Goal: Check status: Check status

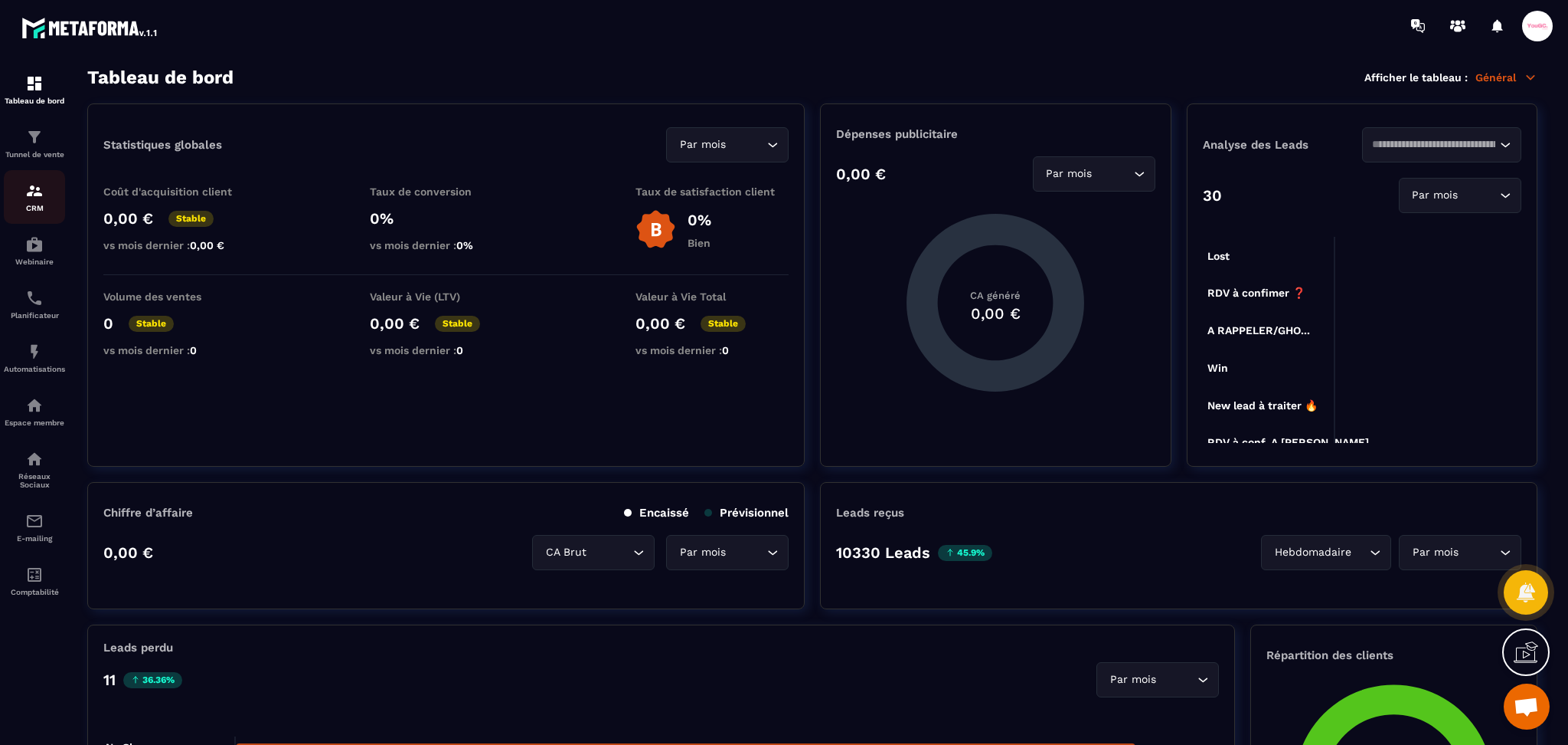
click at [39, 191] on img at bounding box center [35, 191] width 19 height 19
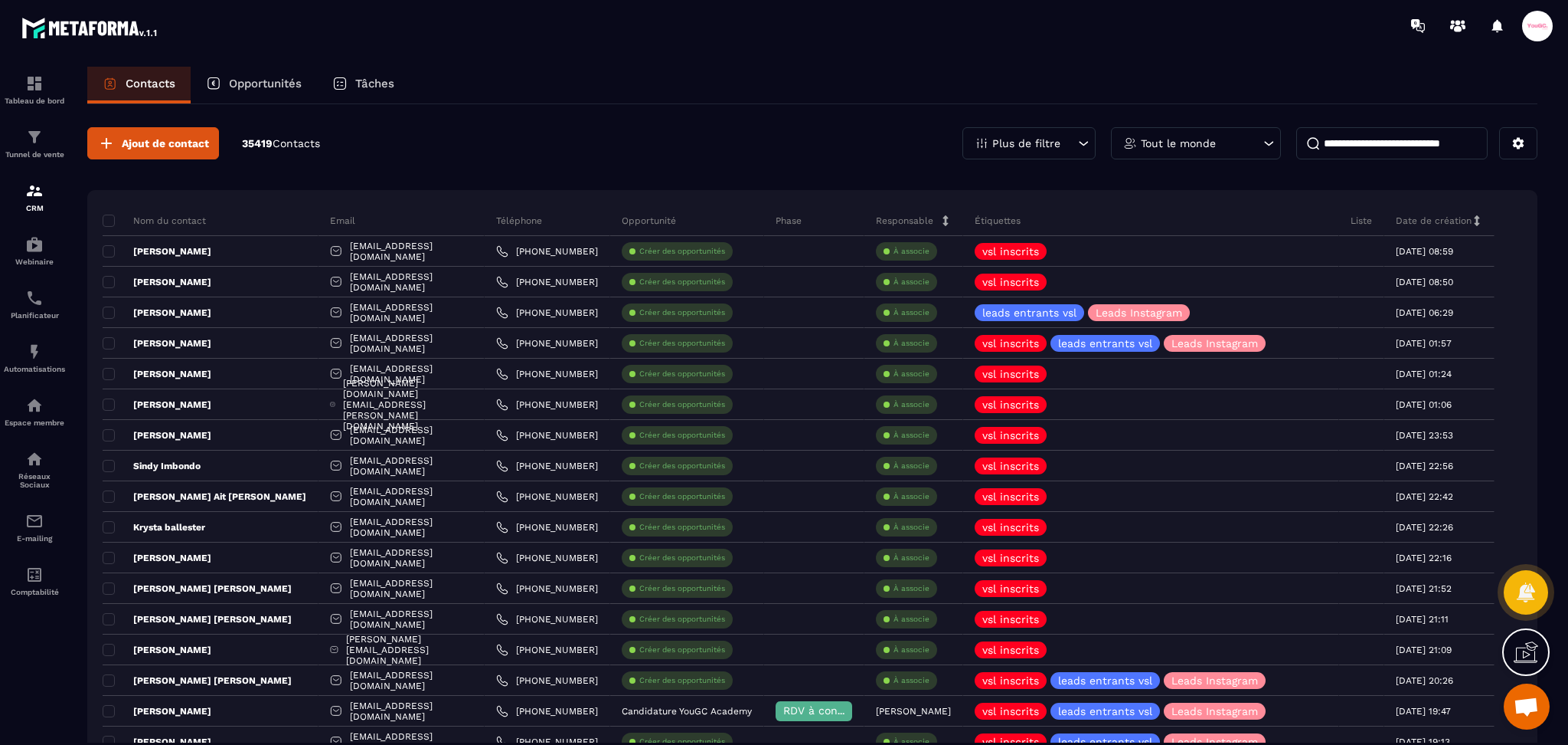
click at [292, 80] on p "Opportunités" at bounding box center [266, 84] width 73 height 14
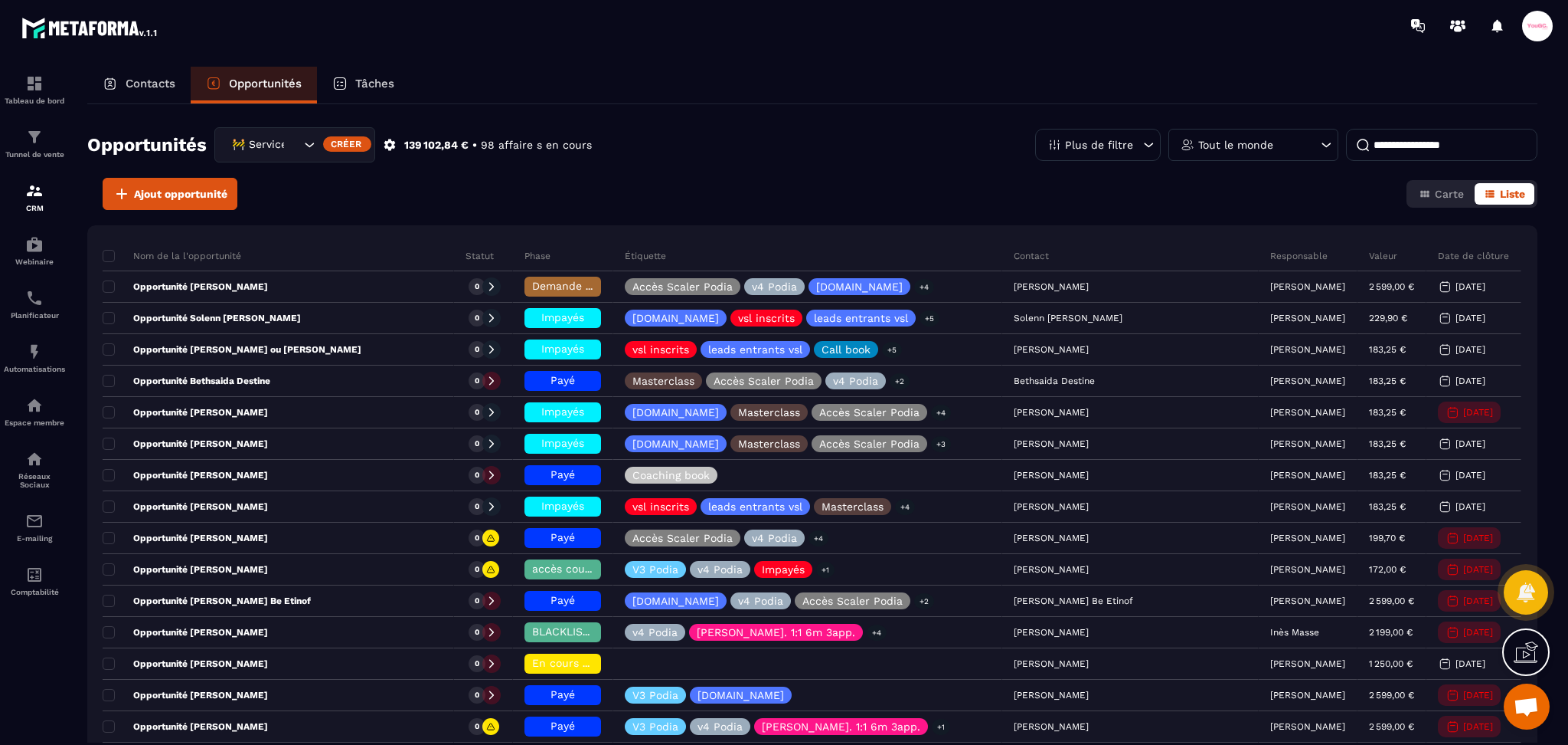
click at [283, 147] on div "🚧 Service Client" at bounding box center [264, 144] width 75 height 17
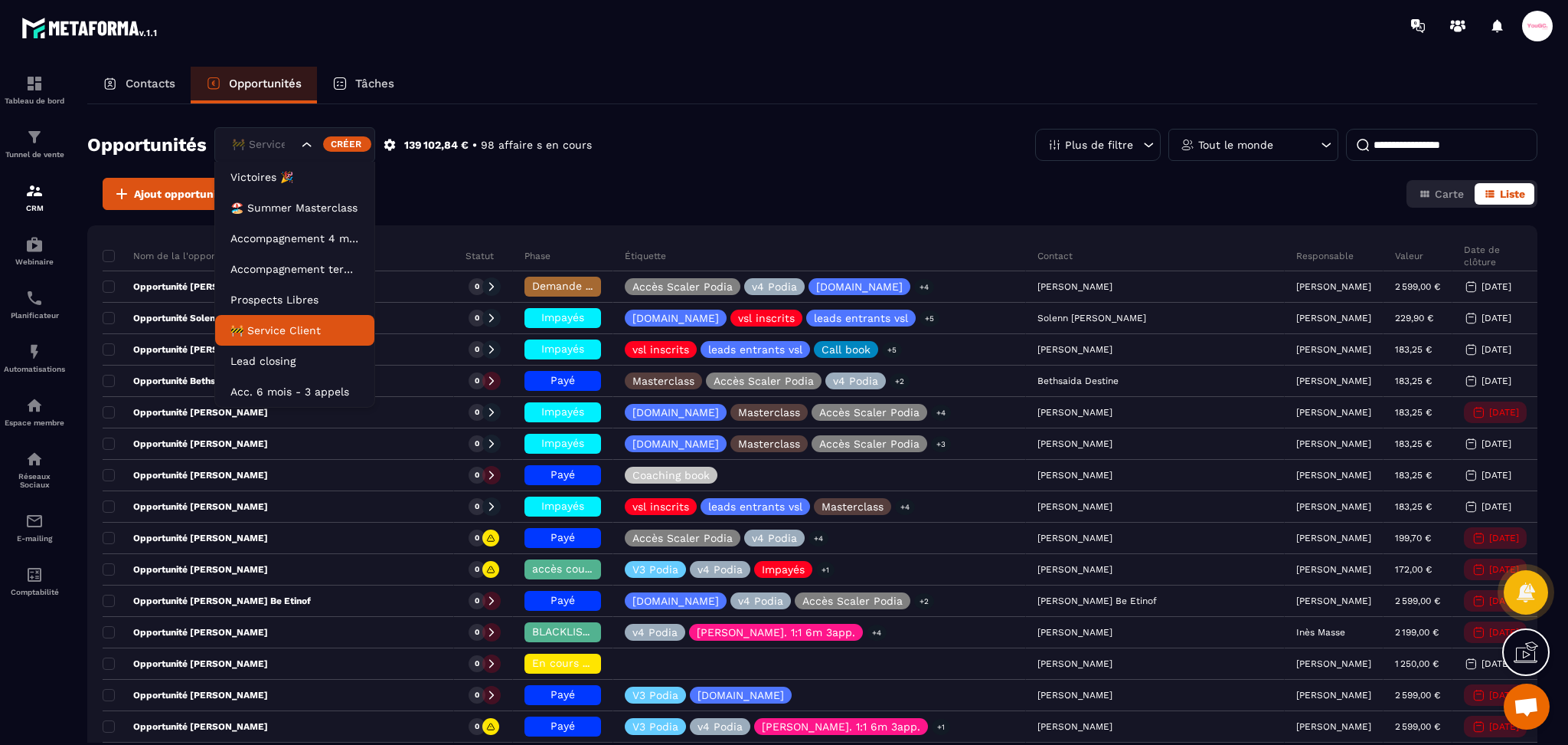
click at [255, 319] on li "🚧 Service Client" at bounding box center [294, 330] width 159 height 31
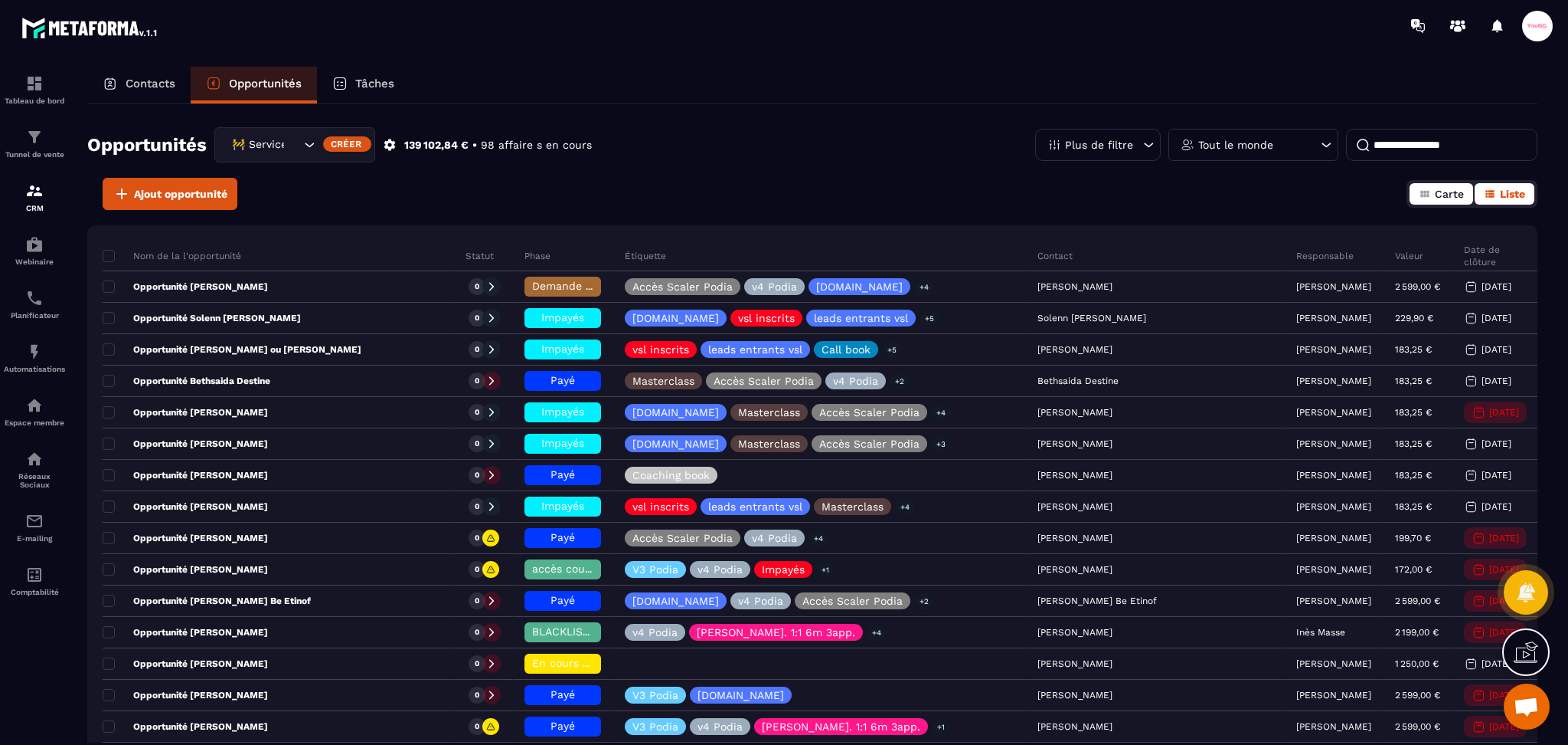
click at [1439, 197] on span "Carte" at bounding box center [1449, 194] width 29 height 12
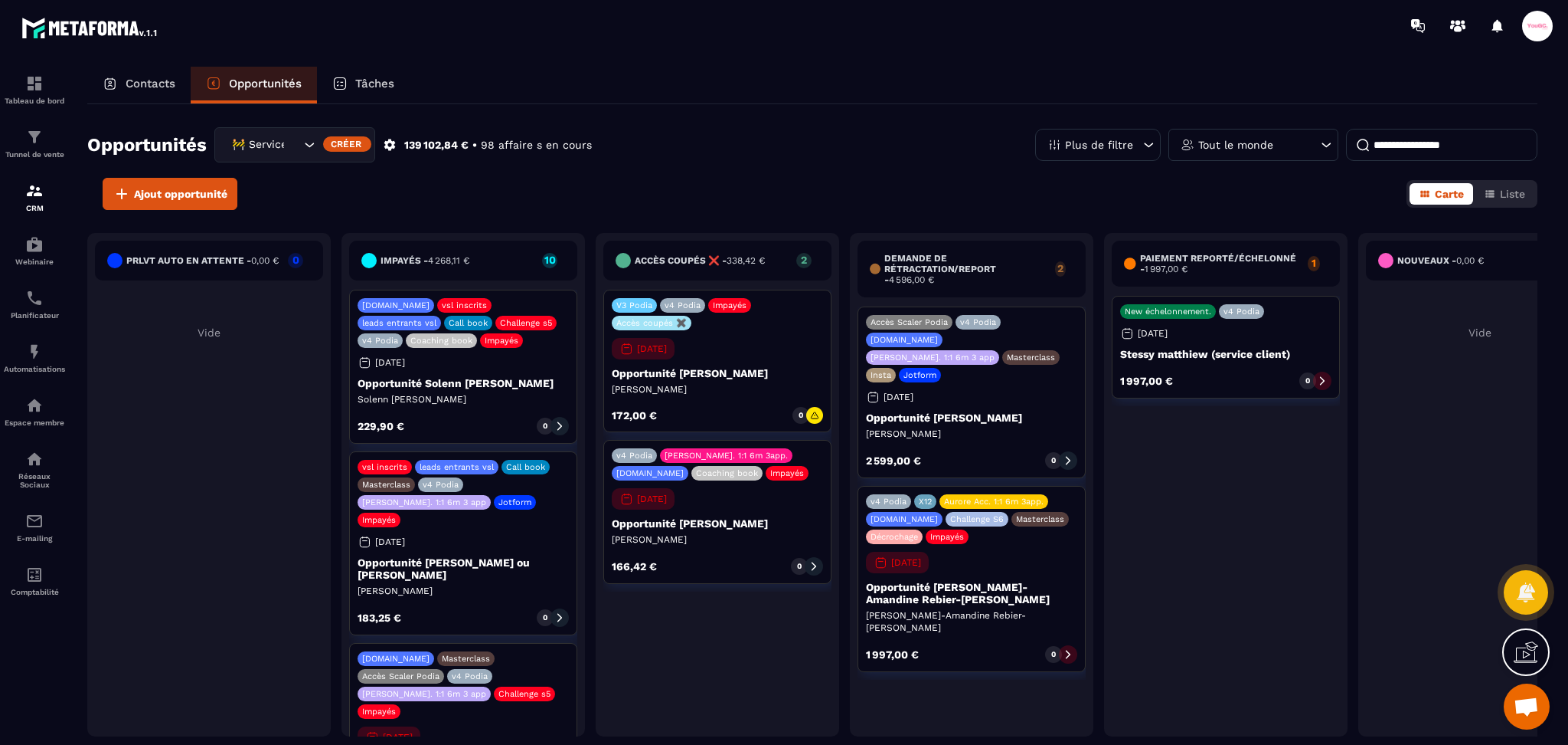
drag, startPoint x: 1515, startPoint y: 188, endPoint x: 1242, endPoint y: 135, distance: 278.1
click at [1515, 188] on span "Liste" at bounding box center [1513, 194] width 26 height 12
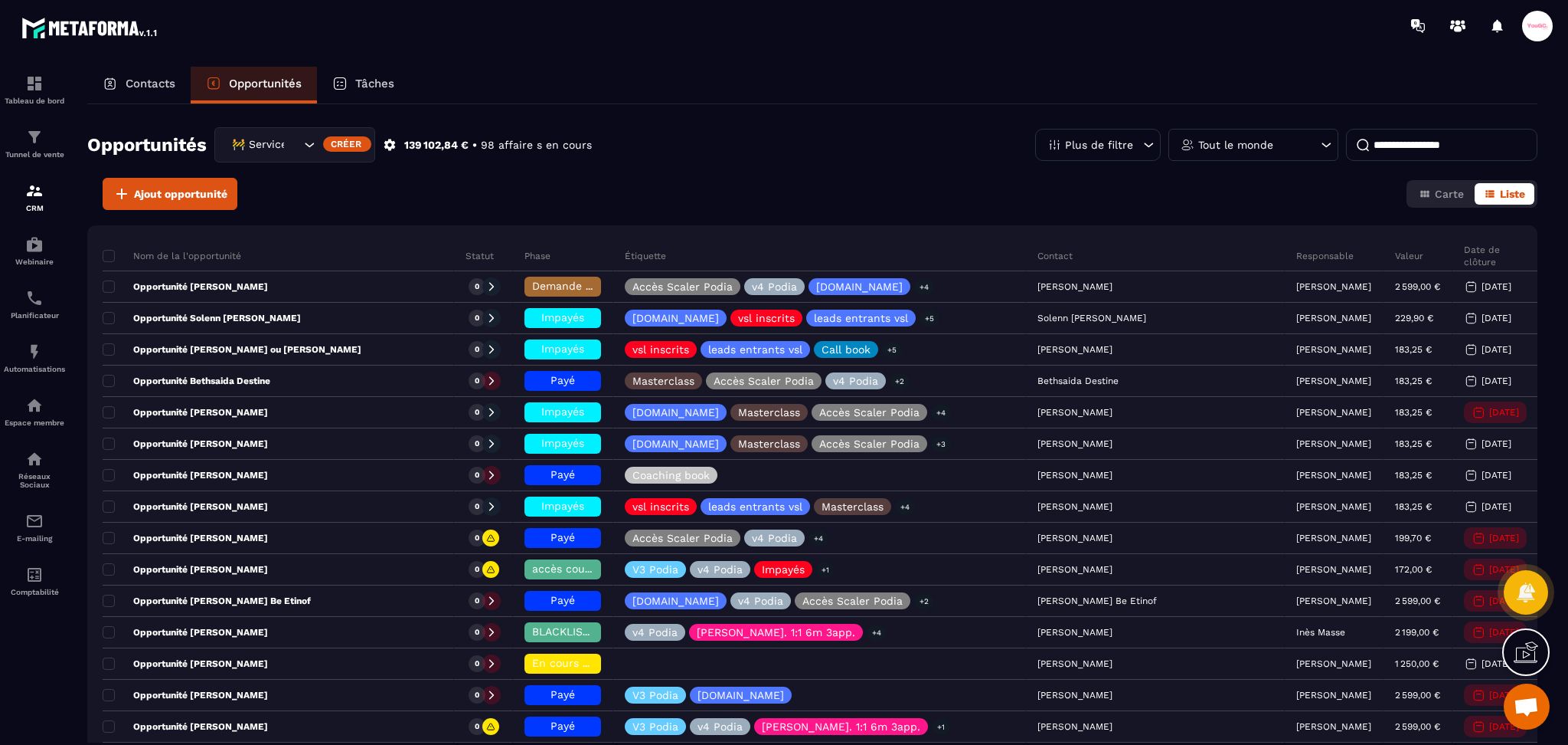
click at [1217, 137] on div "Tout le monde" at bounding box center [1253, 144] width 170 height 33
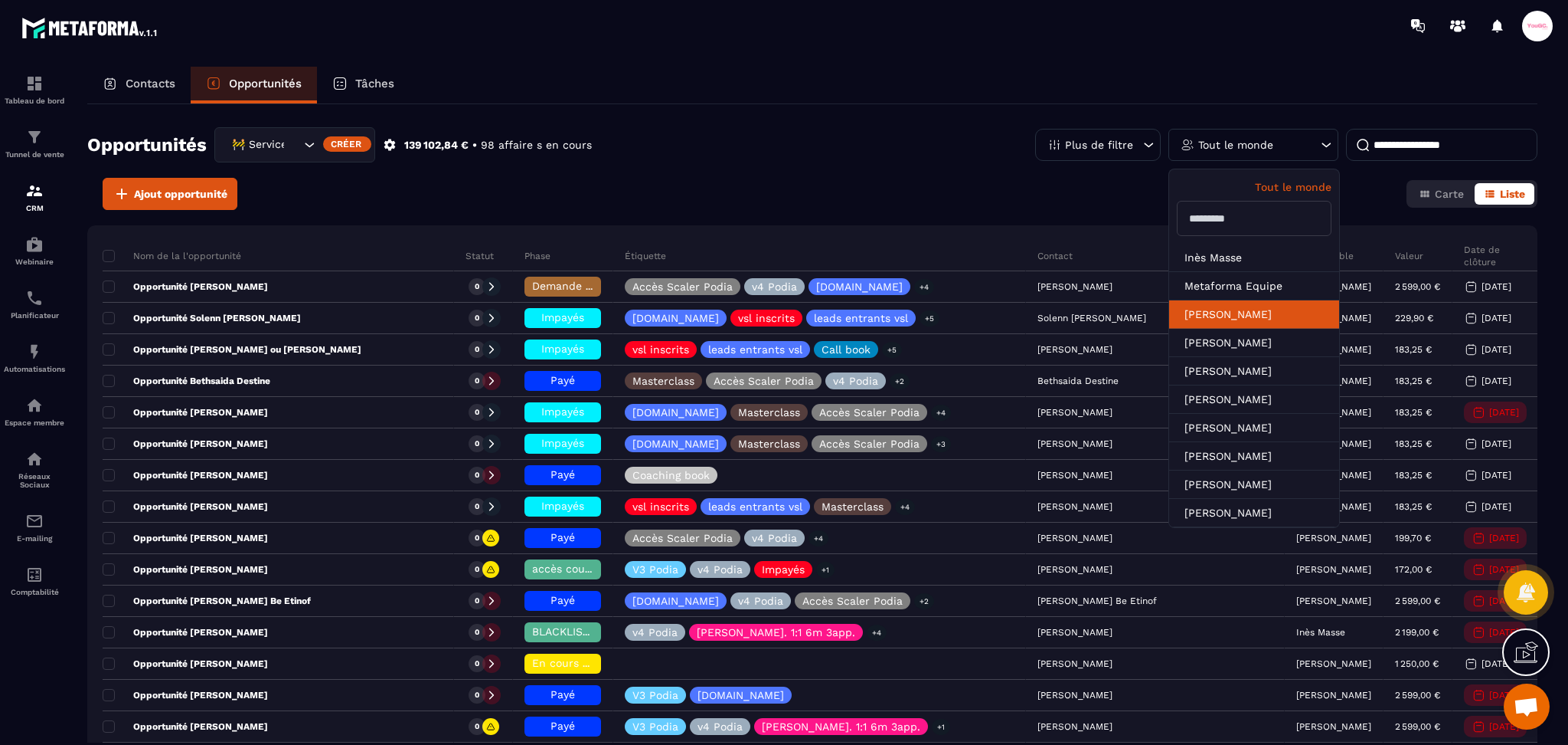
click at [1220, 329] on li "[PERSON_NAME]" at bounding box center [1254, 343] width 170 height 29
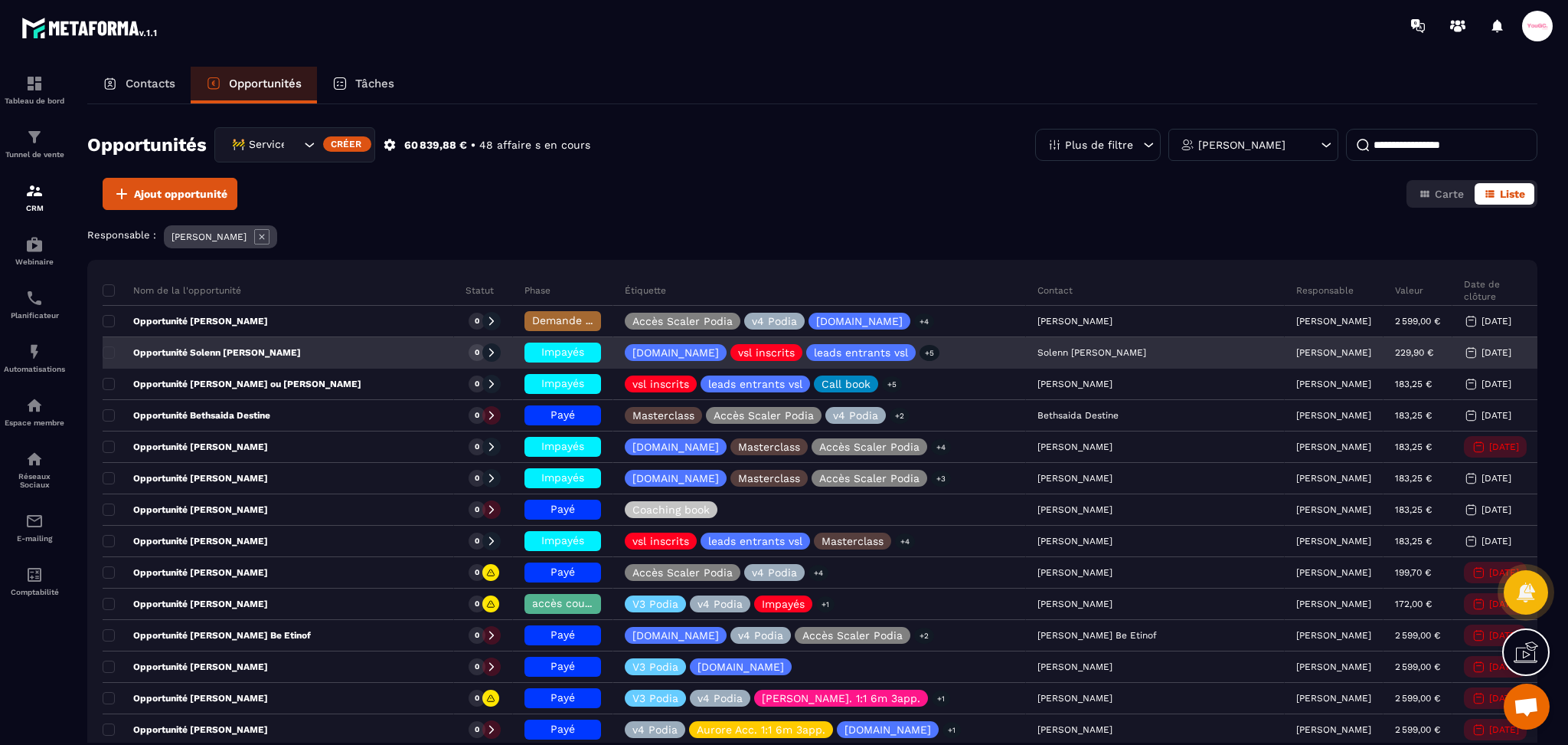
click at [601, 358] on div "Impayés" at bounding box center [563, 353] width 77 height 20
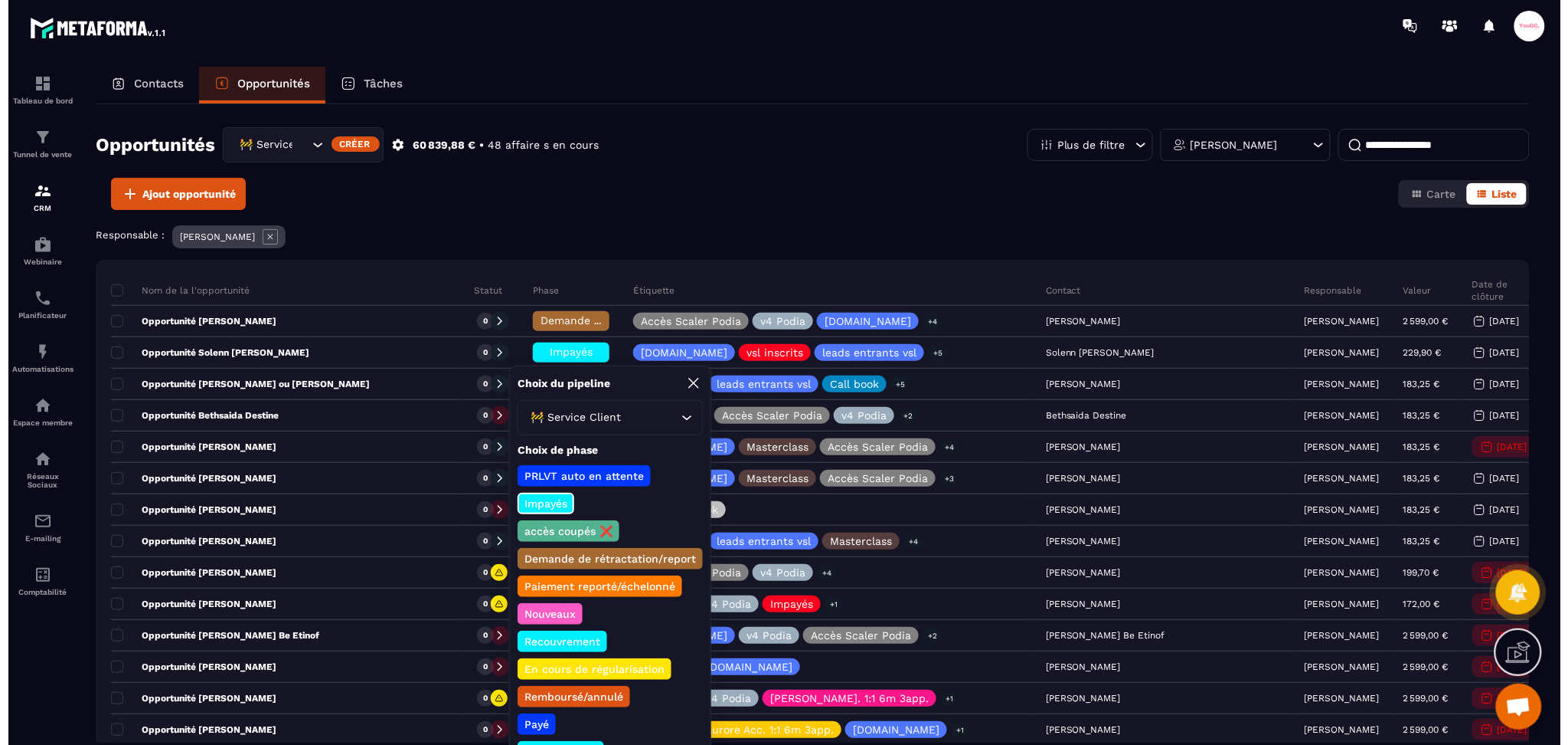
scroll to position [204, 0]
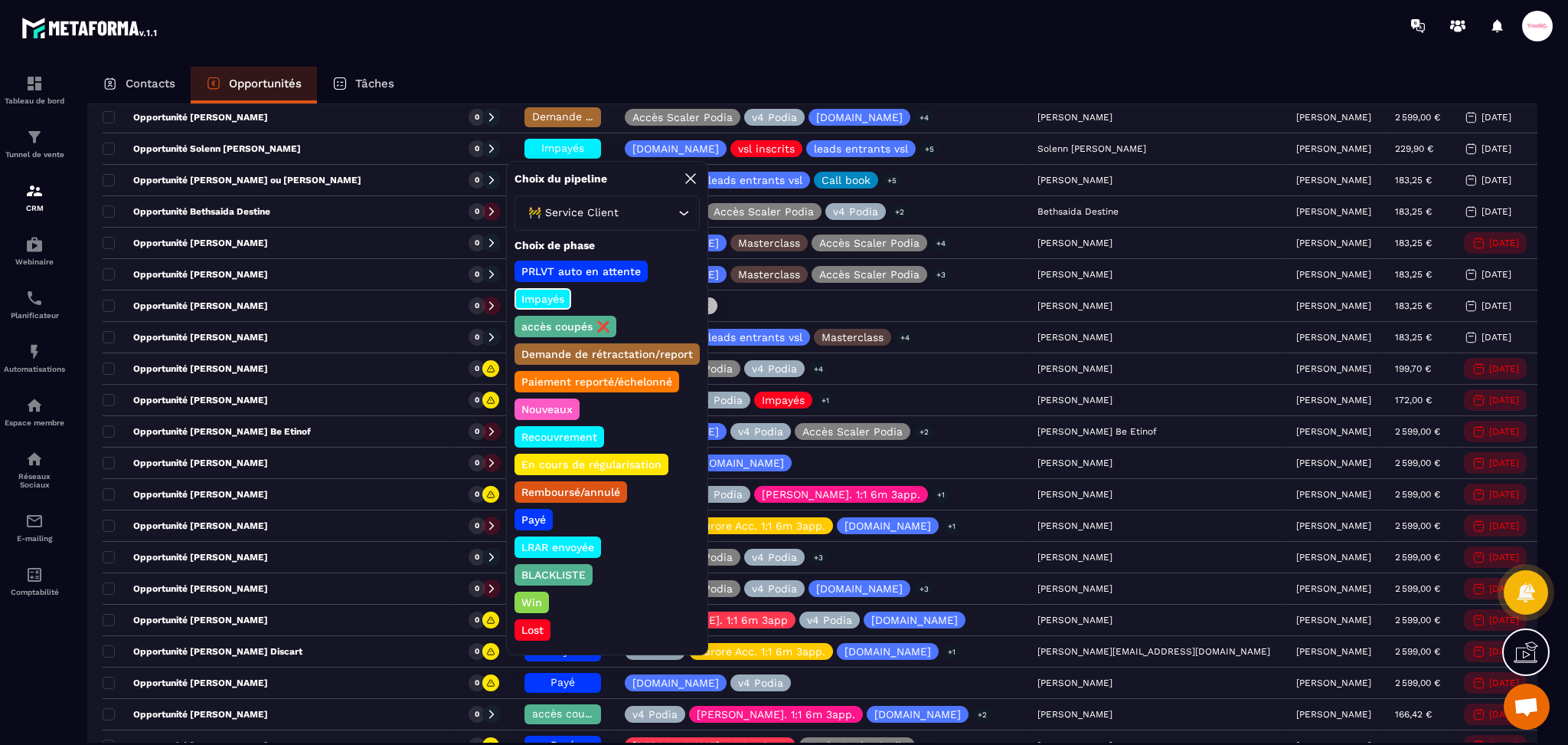
click at [528, 512] on p "Payé" at bounding box center [533, 520] width 29 height 16
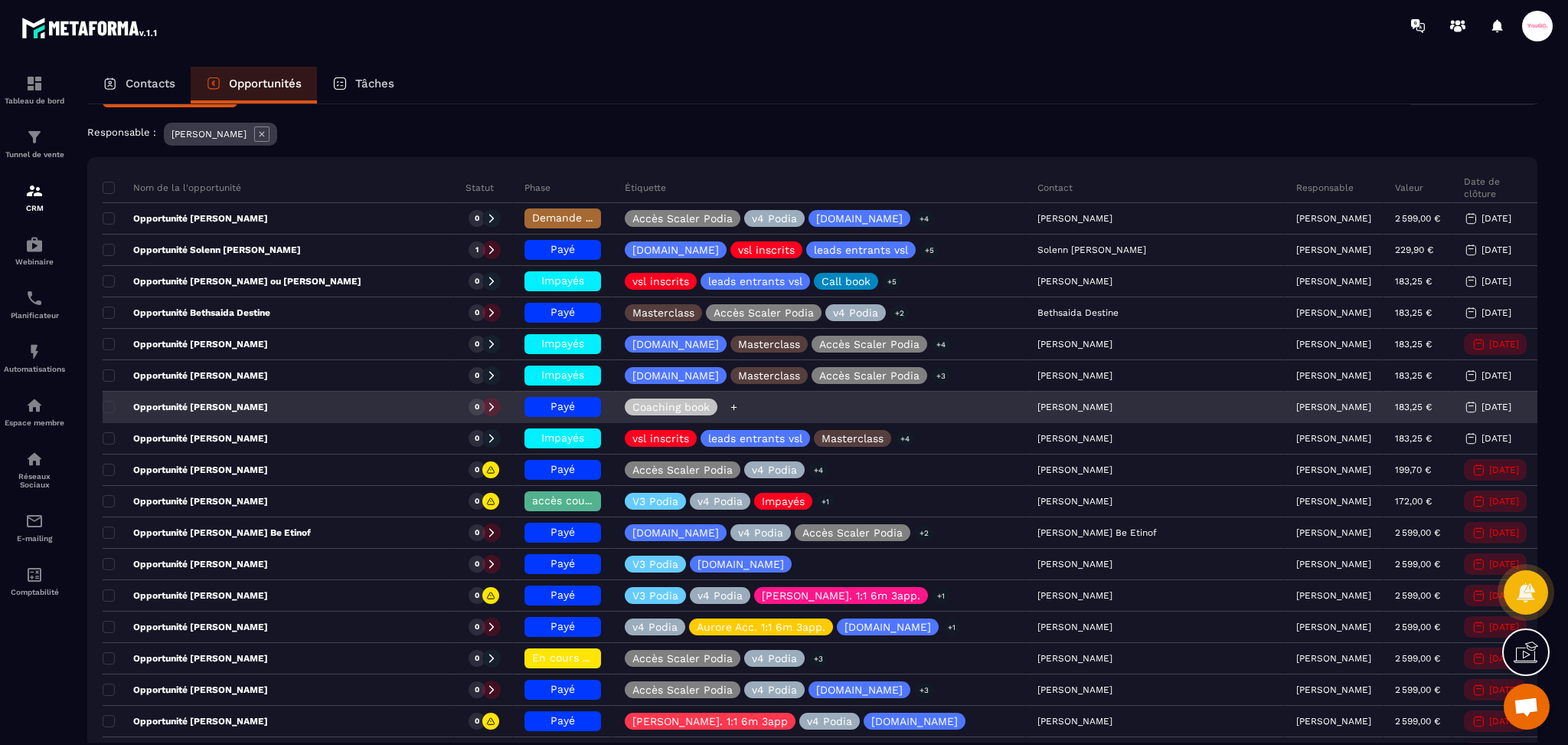
scroll to position [102, 0]
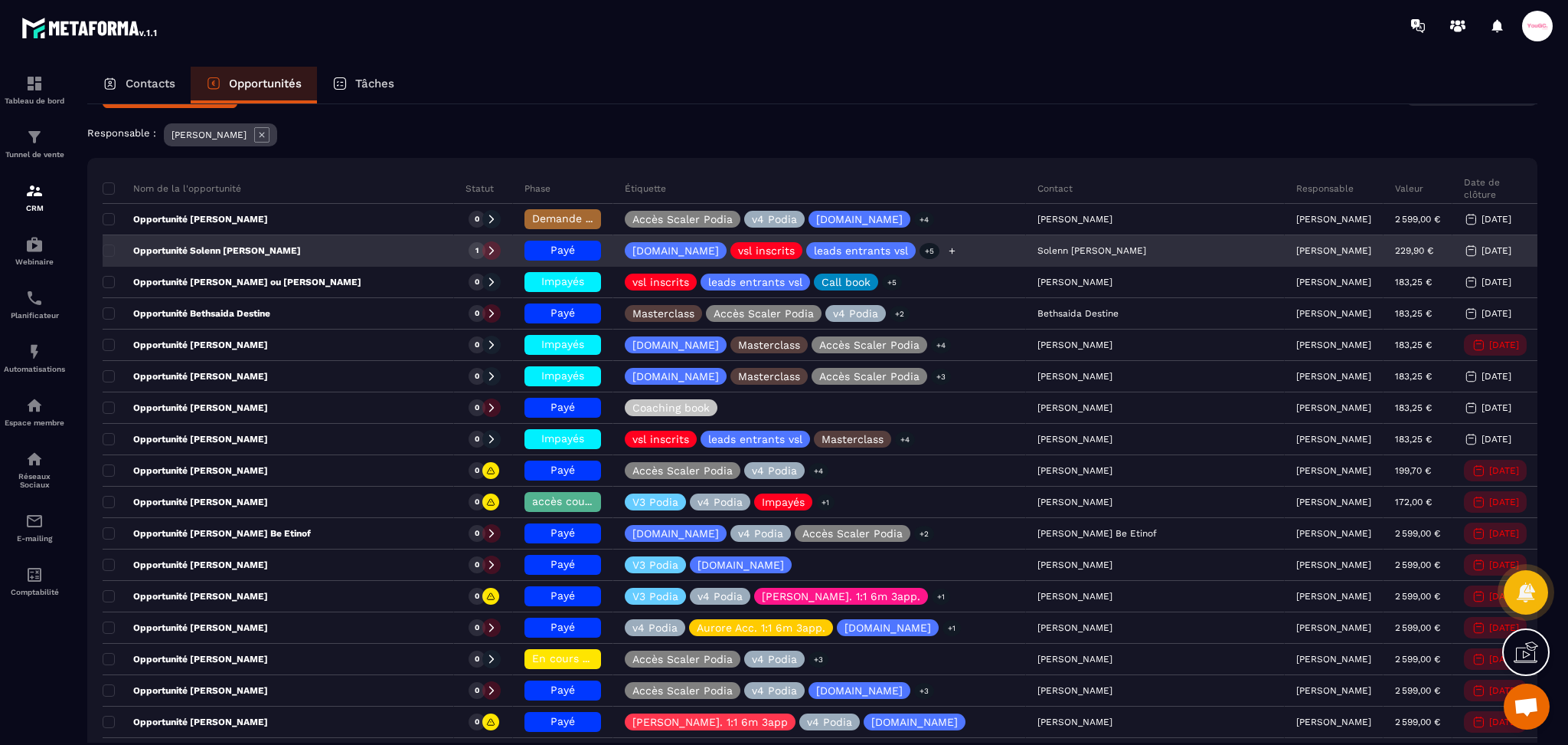
click at [957, 247] on icon at bounding box center [952, 251] width 10 height 10
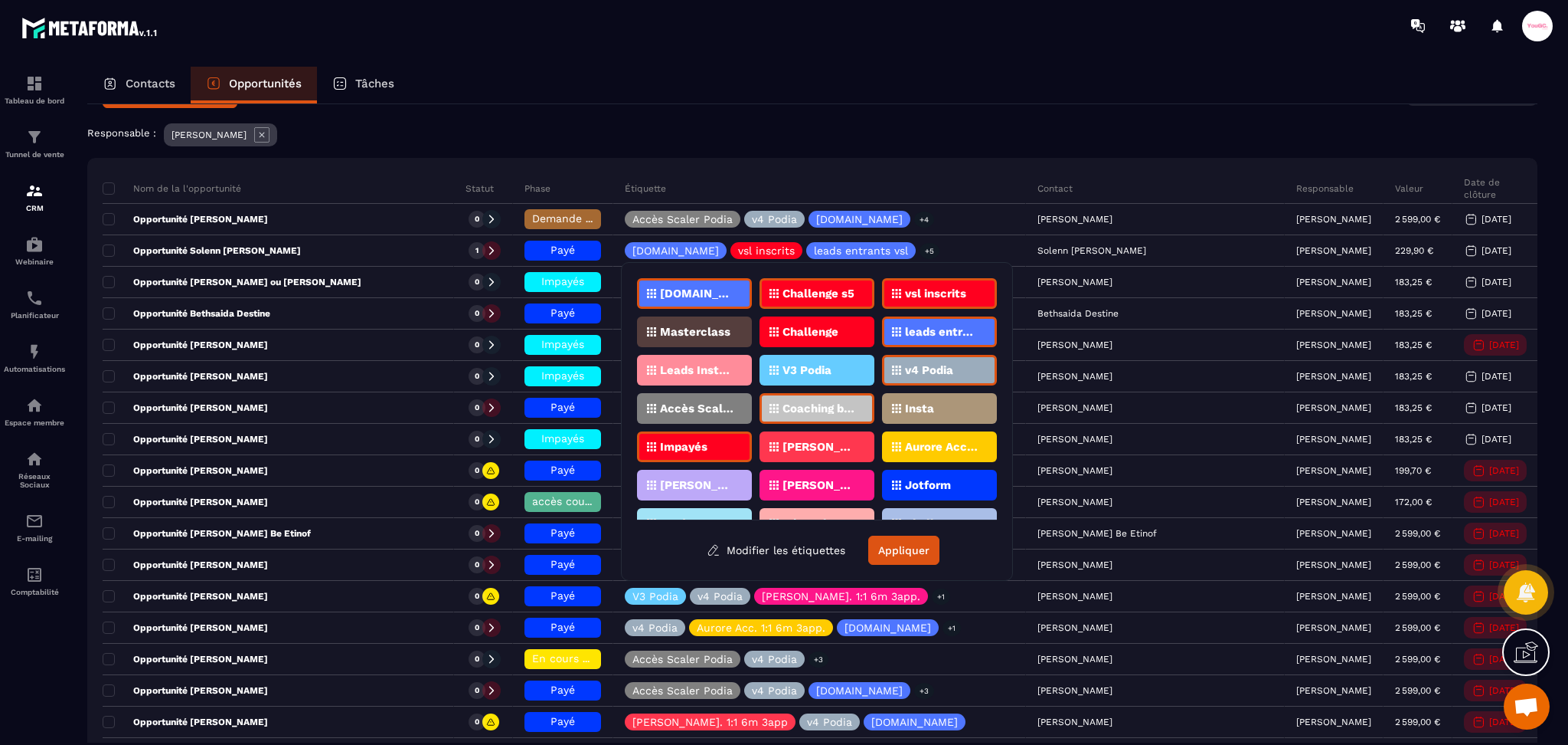
click at [667, 432] on div "Impayés" at bounding box center [694, 446] width 115 height 31
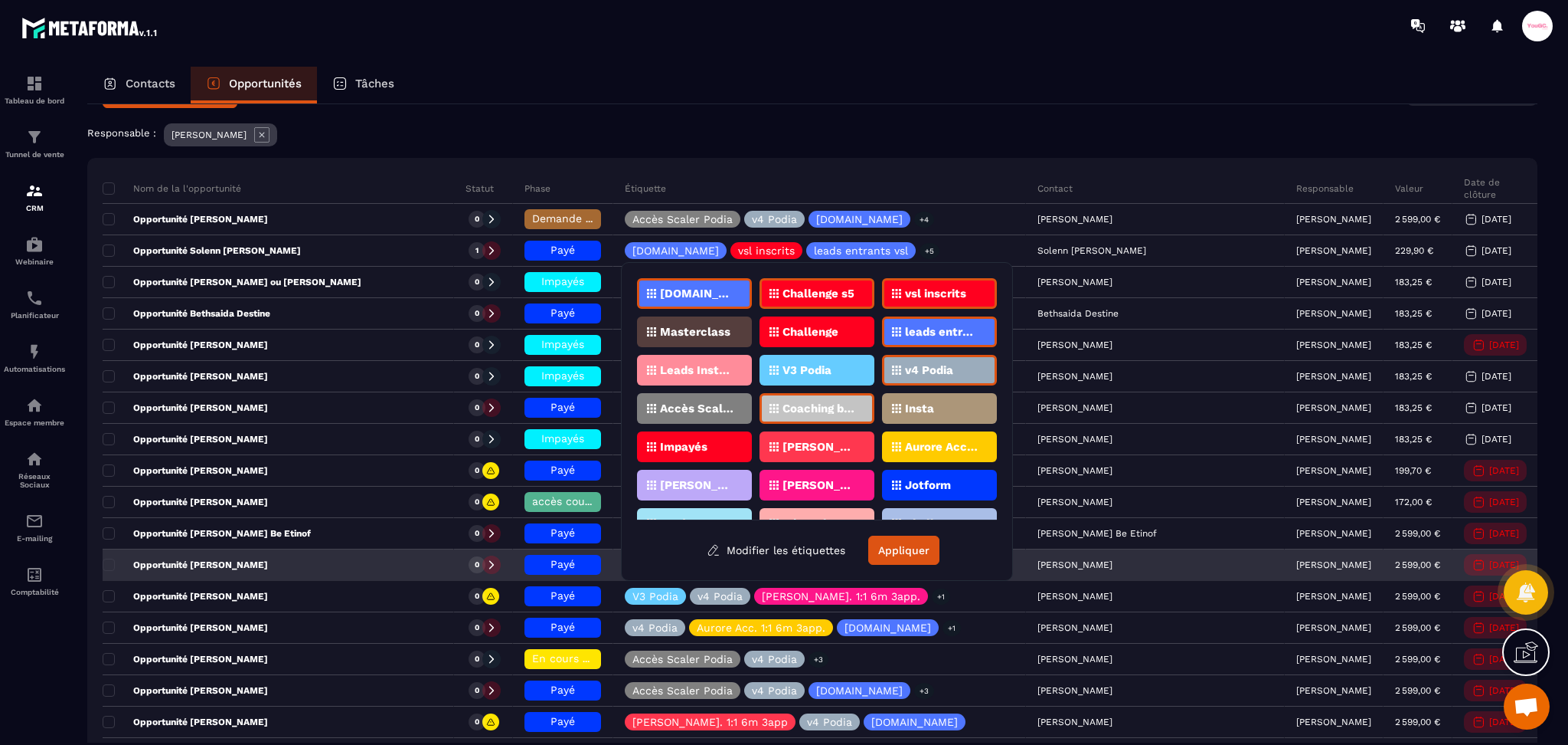
drag, startPoint x: 912, startPoint y: 552, endPoint x: 920, endPoint y: 550, distance: 8.2
click at [913, 553] on button "Appliquer" at bounding box center [903, 549] width 71 height 29
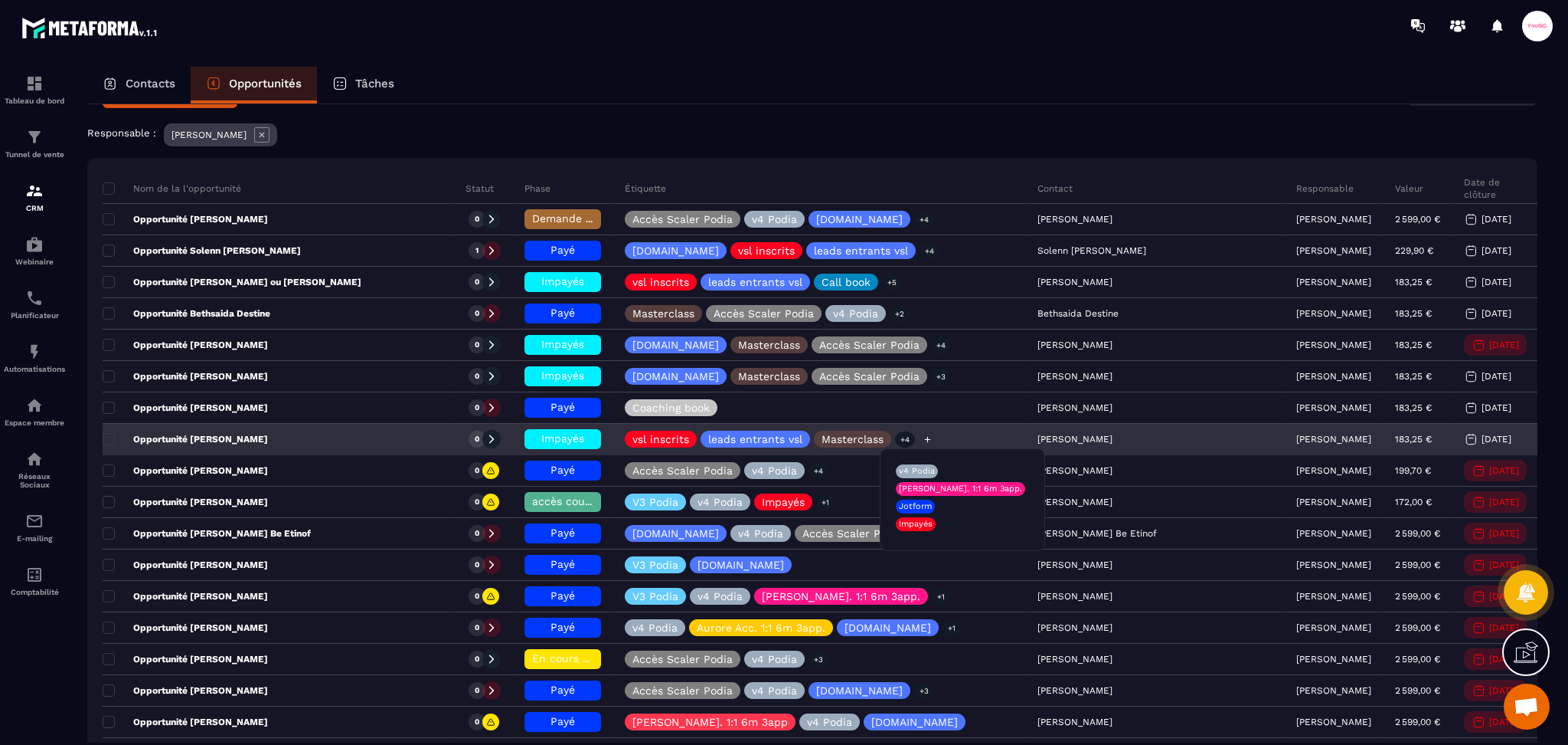
click at [935, 441] on div "vsl inscrits leads entrants vsl Masterclass +4" at bounding box center [780, 439] width 311 height 17
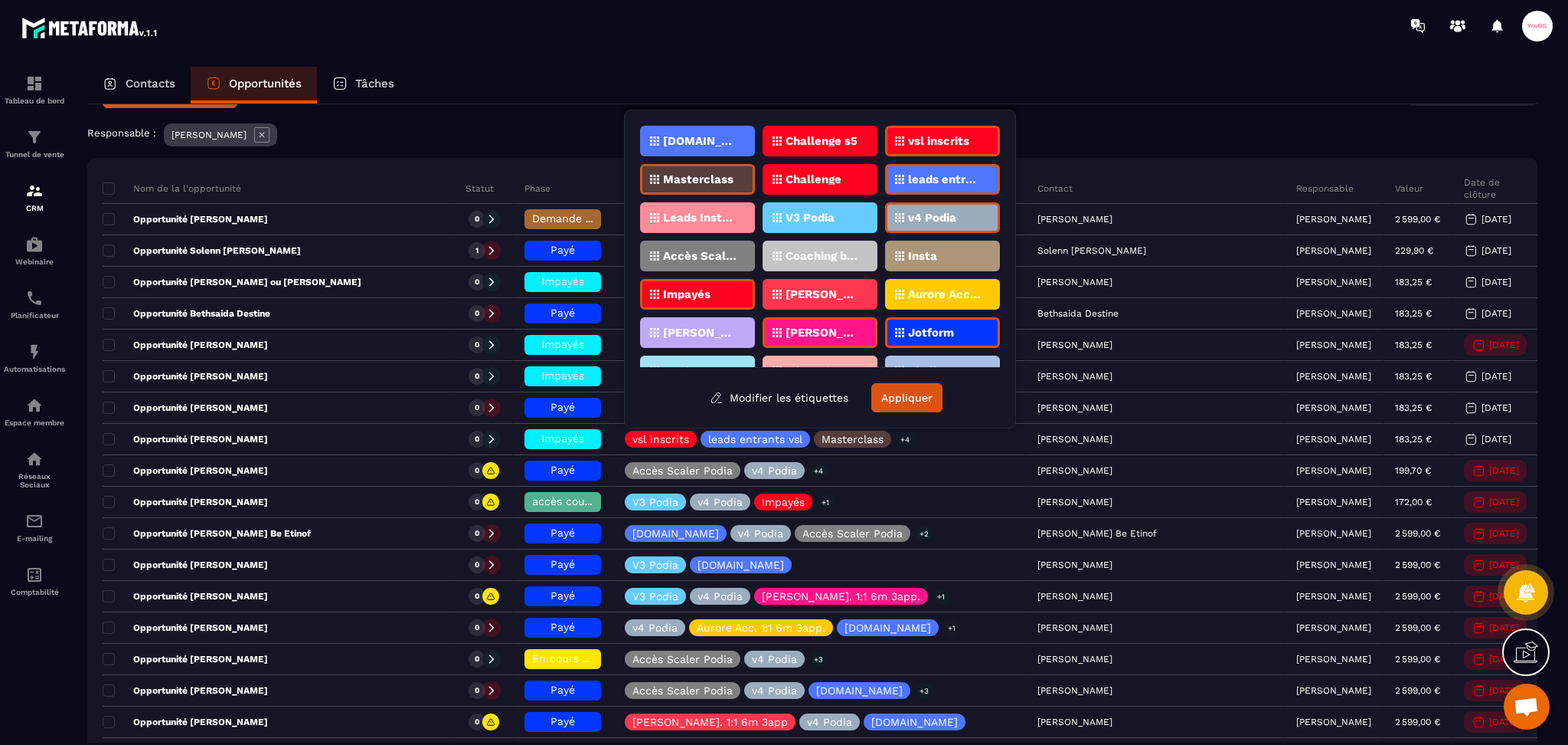
click at [720, 282] on div "Impayés" at bounding box center [697, 293] width 115 height 31
click at [932, 393] on button "Appliquer" at bounding box center [906, 397] width 71 height 29
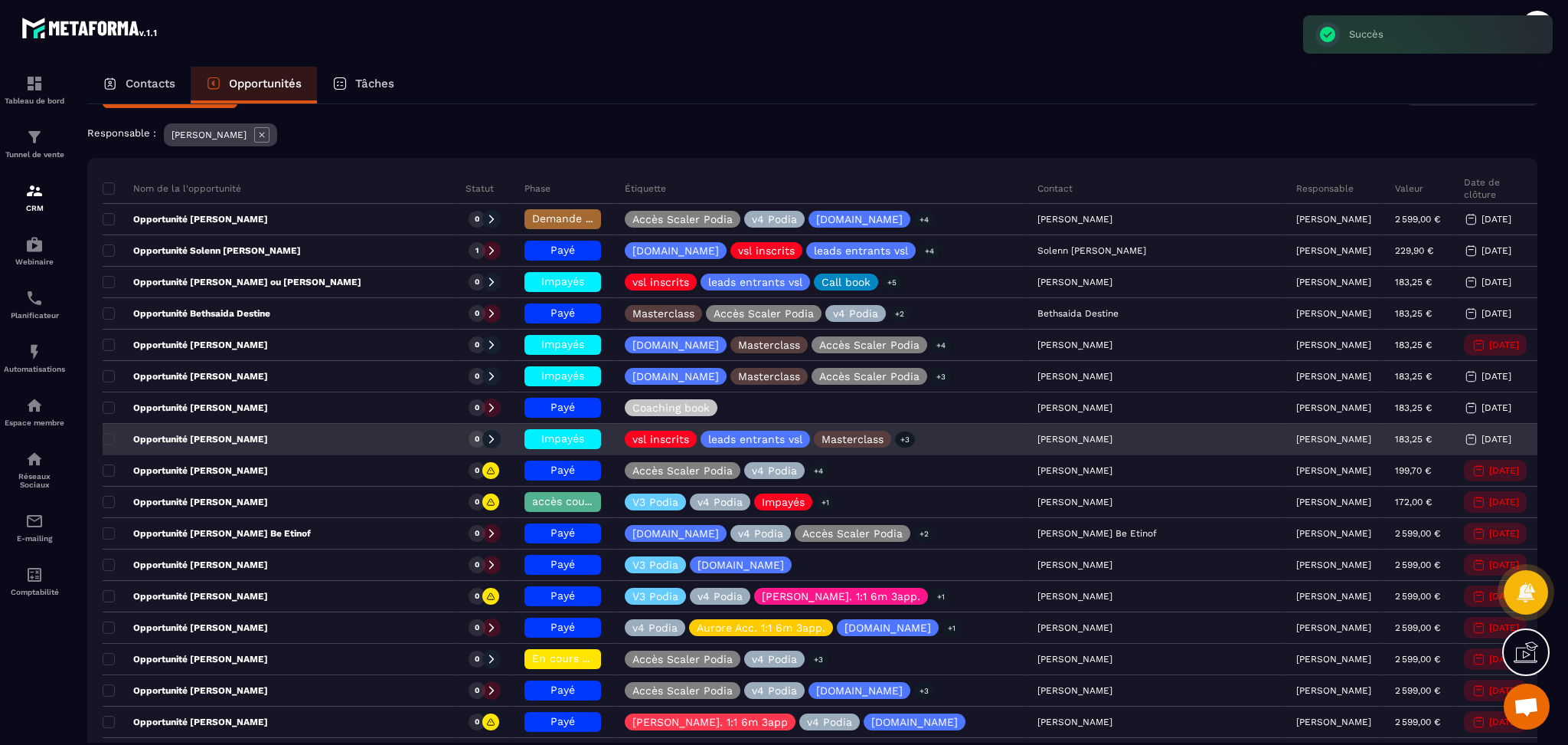
click at [585, 438] on span "Impayés" at bounding box center [562, 438] width 42 height 12
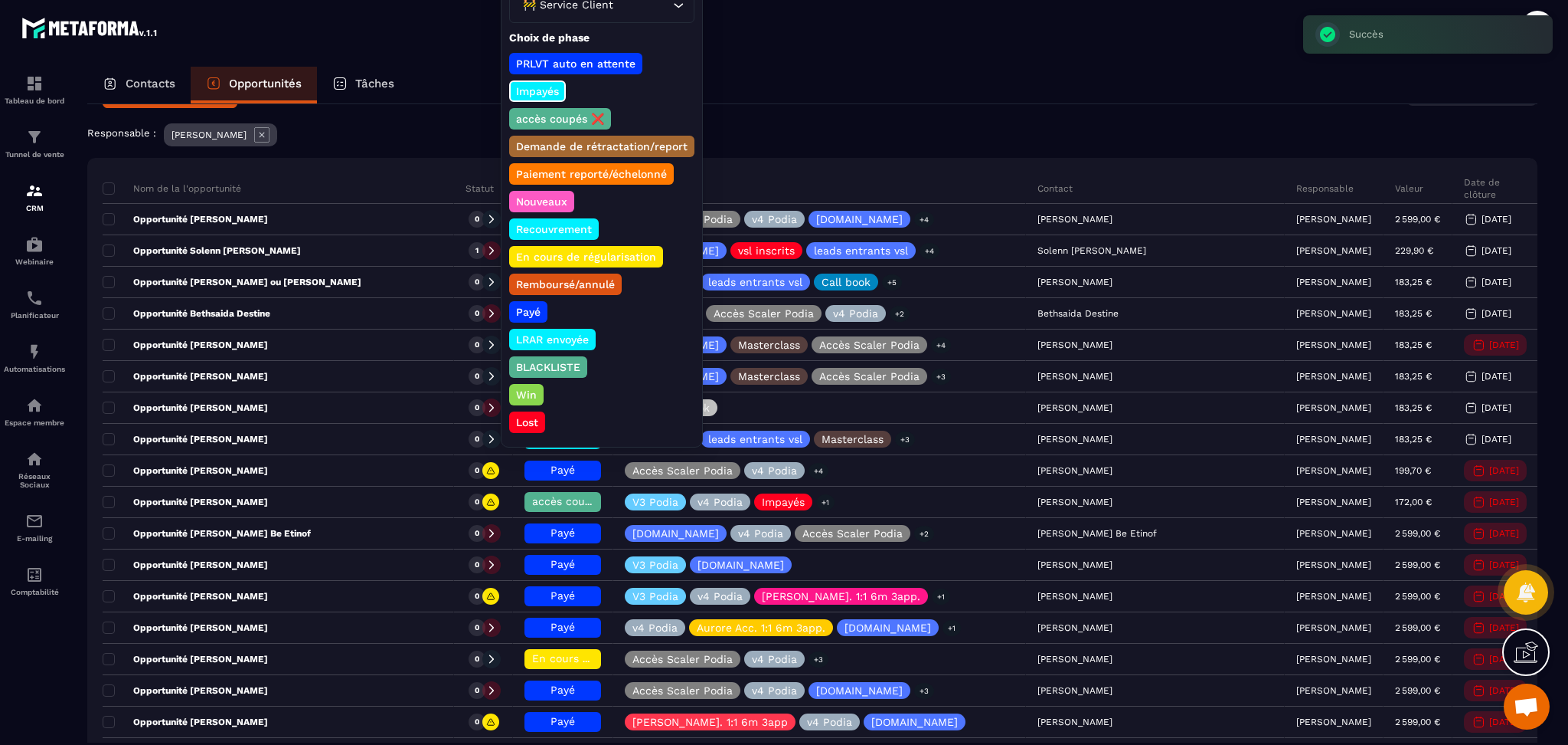
click at [521, 304] on p "Payé" at bounding box center [527, 312] width 29 height 16
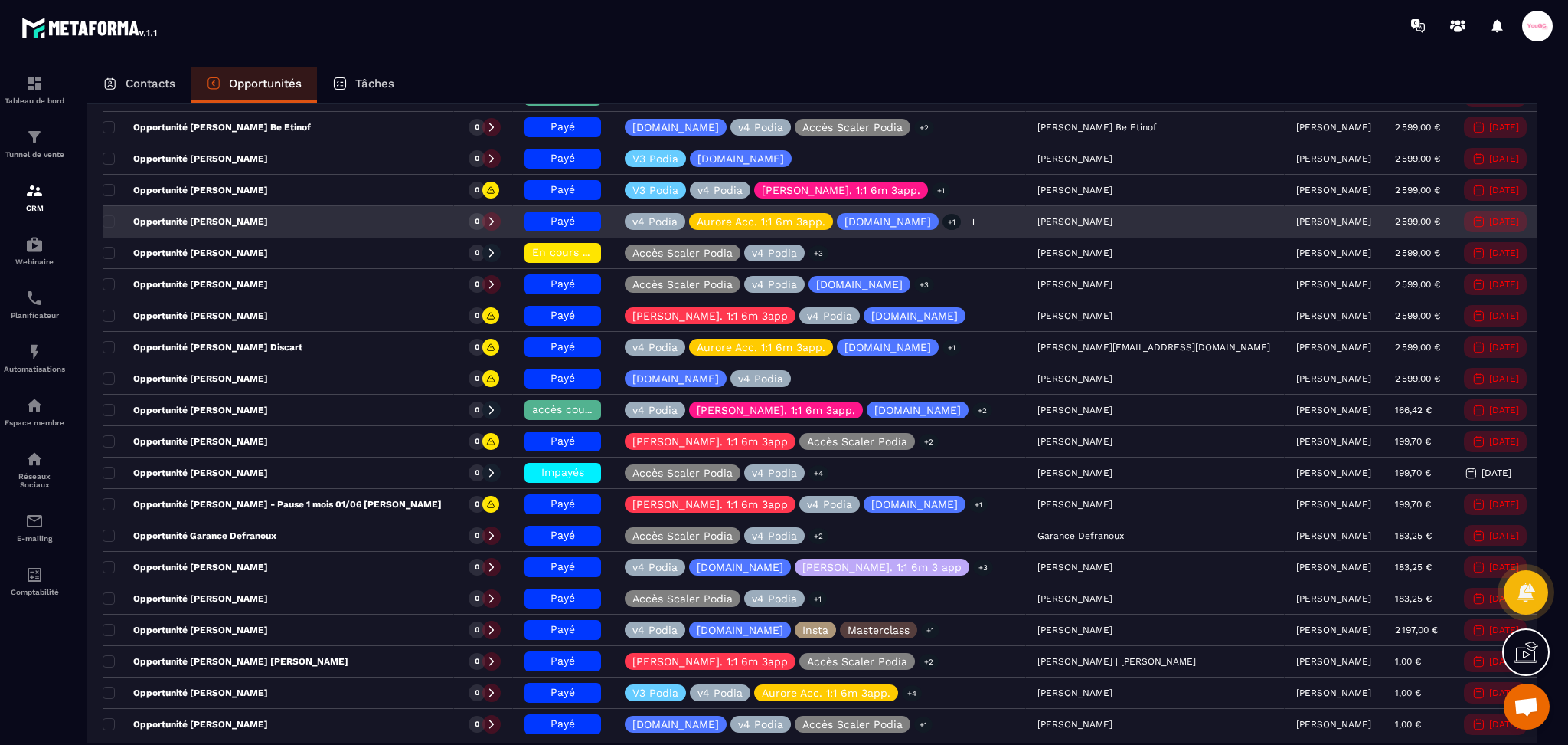
scroll to position [510, 0]
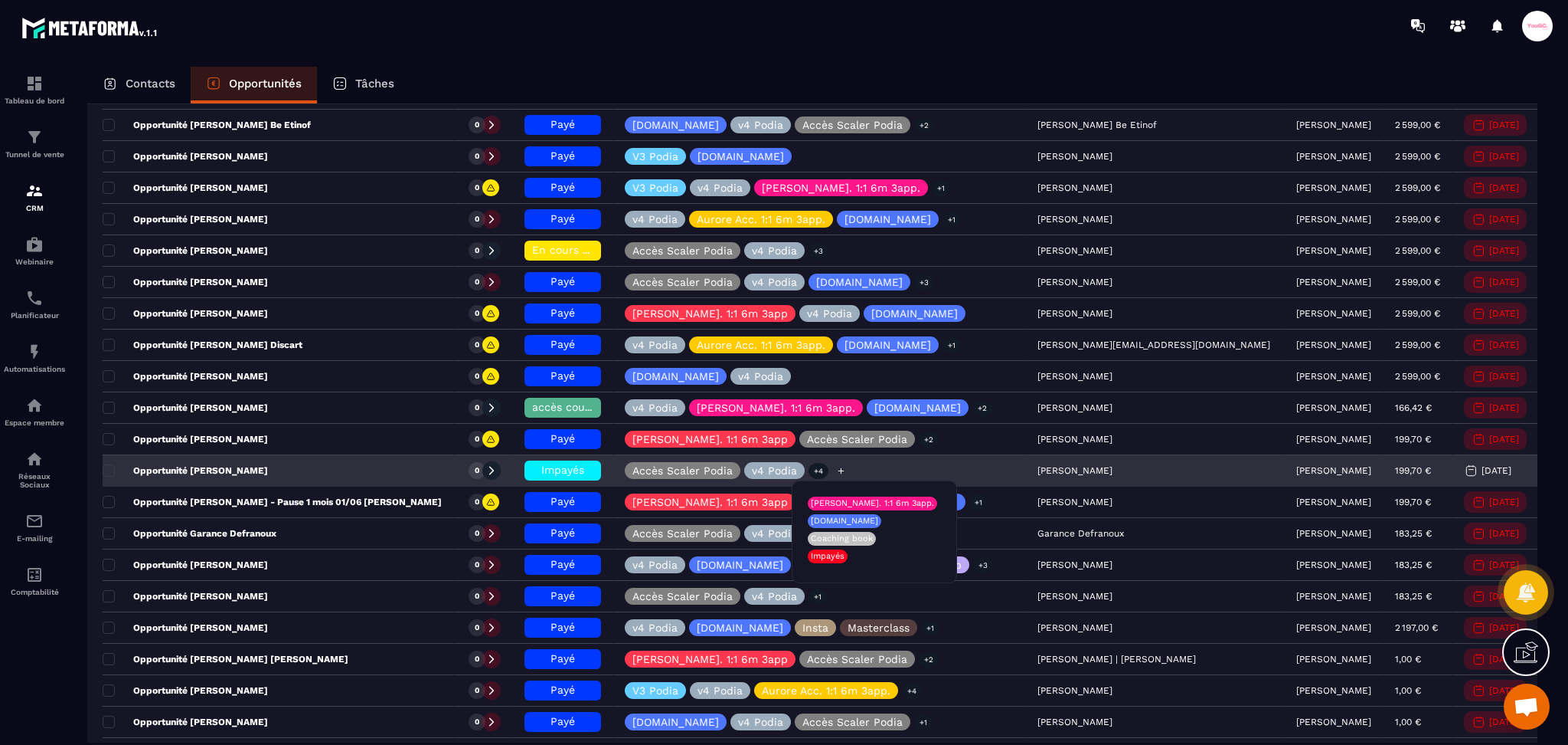
click at [828, 467] on p "+4" at bounding box center [819, 470] width 20 height 16
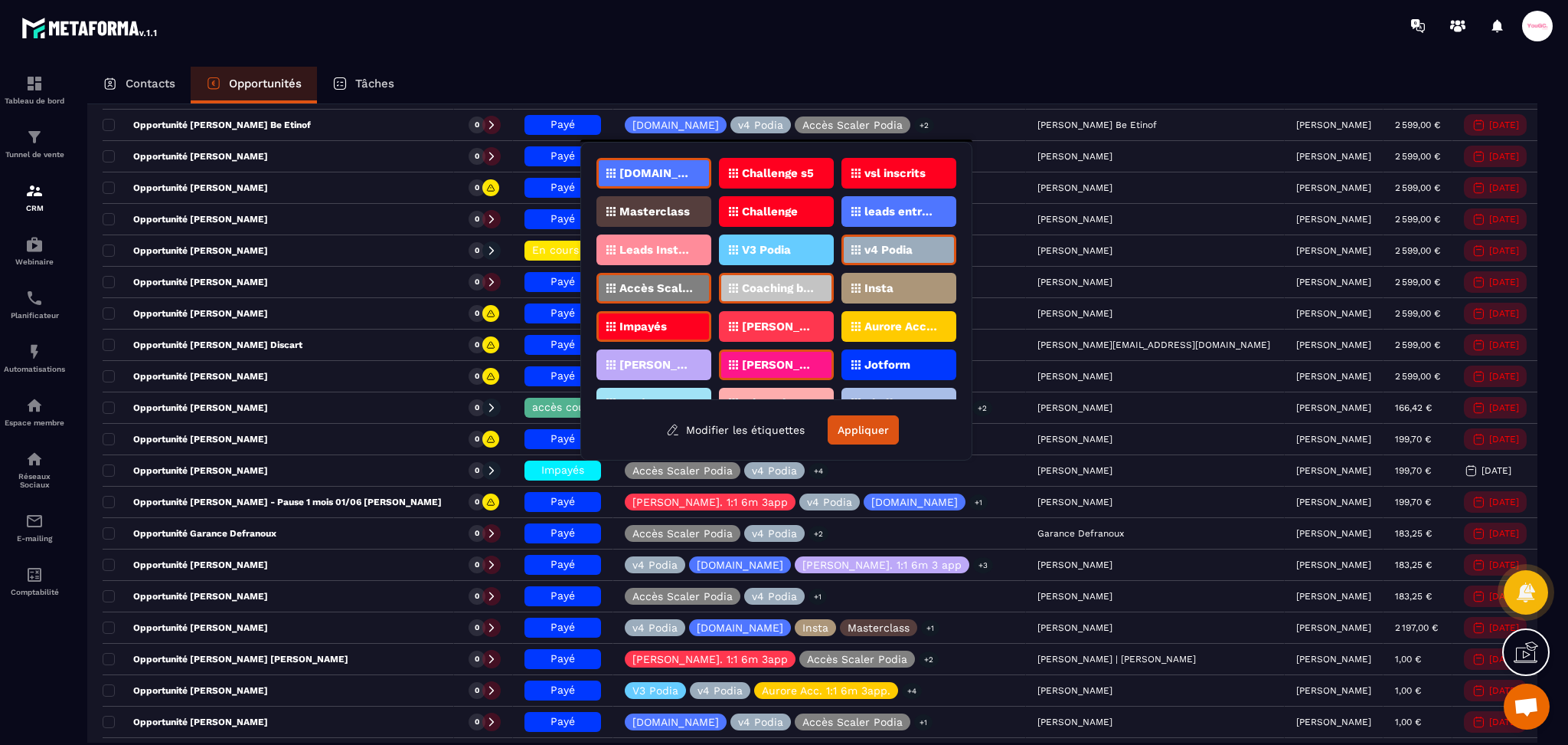
click at [659, 321] on p "Impayés" at bounding box center [643, 326] width 47 height 11
click at [898, 427] on button "Appliquer" at bounding box center [863, 429] width 71 height 29
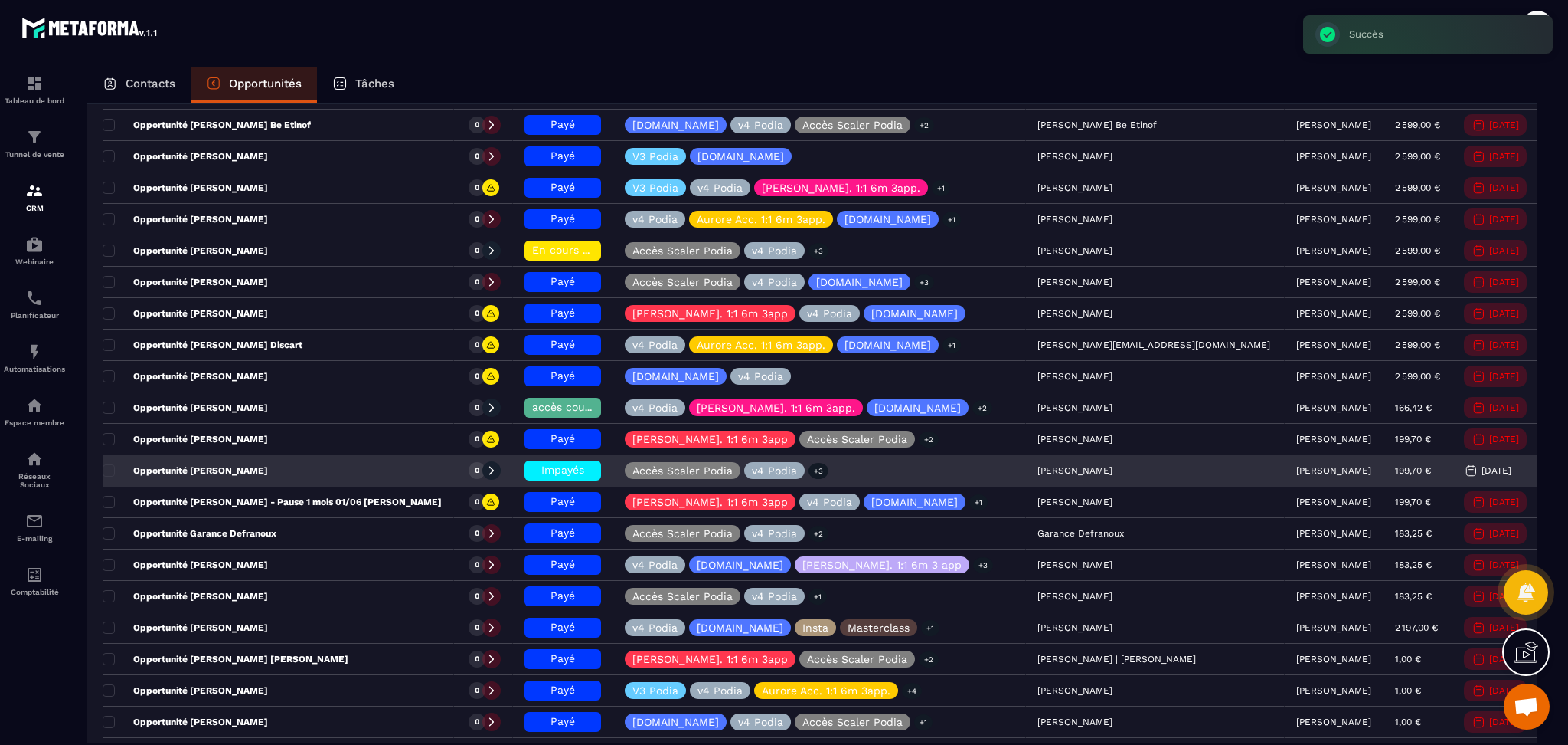
click at [593, 467] on h6 "Impayés" at bounding box center [563, 470] width 61 height 12
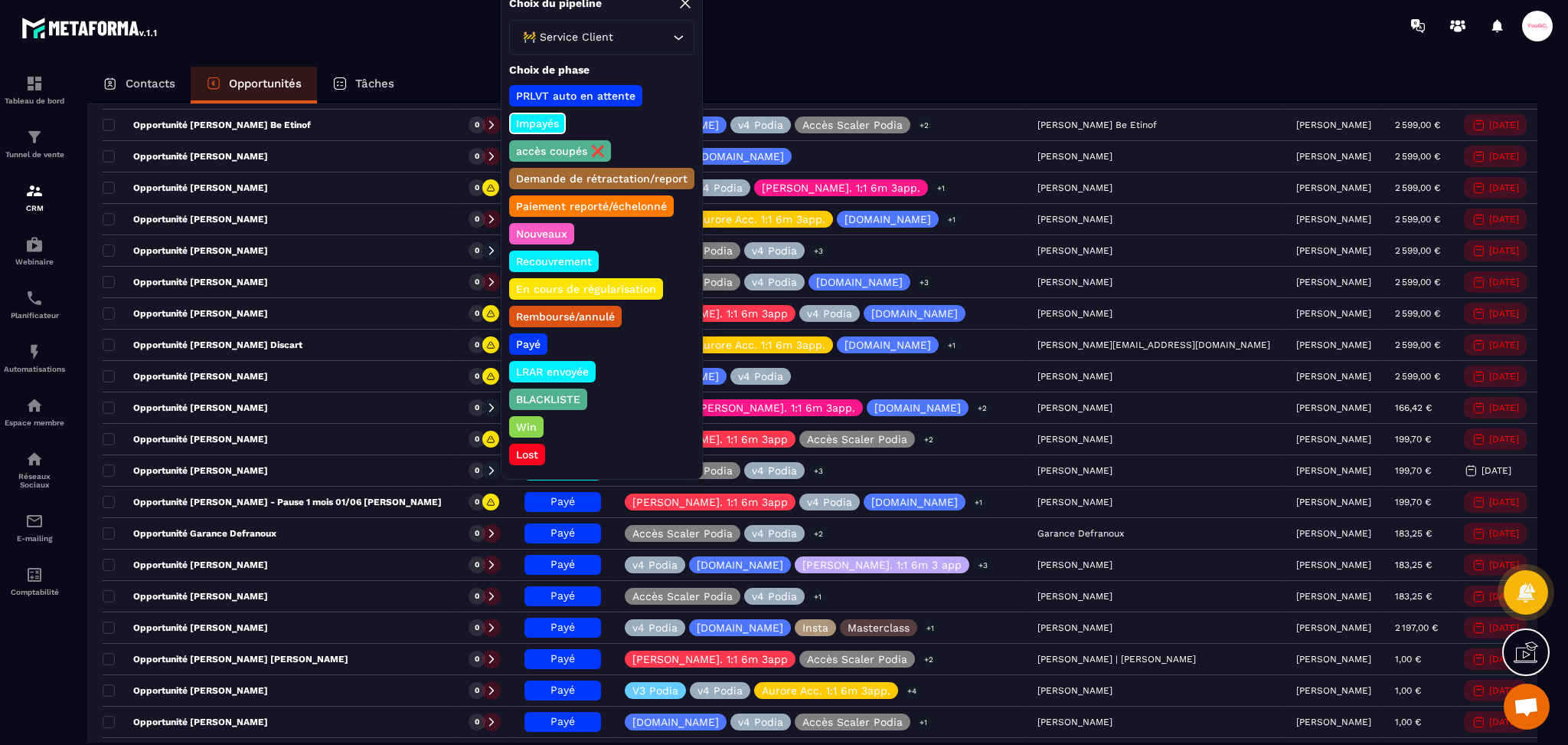
click at [527, 336] on p "Payé" at bounding box center [527, 344] width 29 height 16
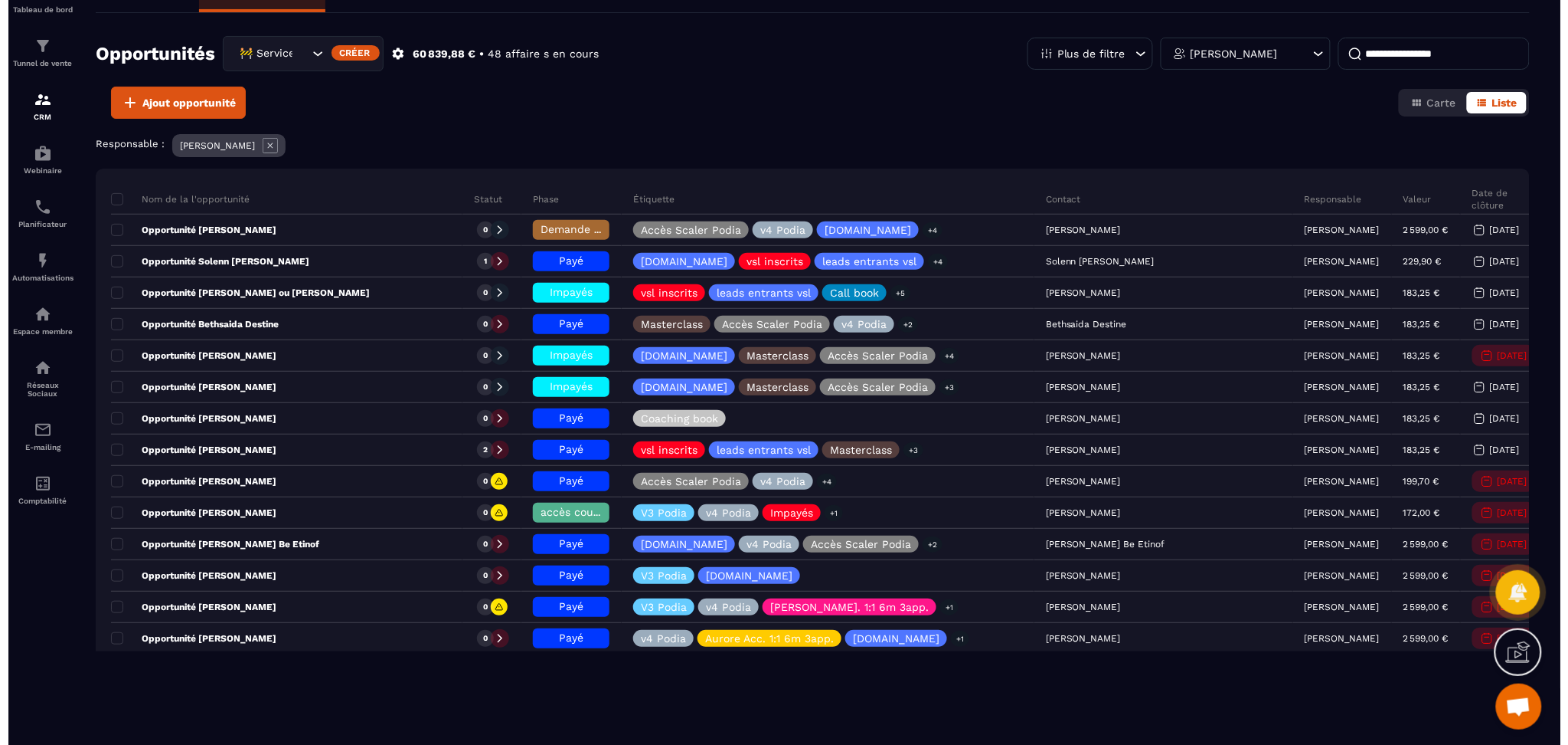
scroll to position [0, 0]
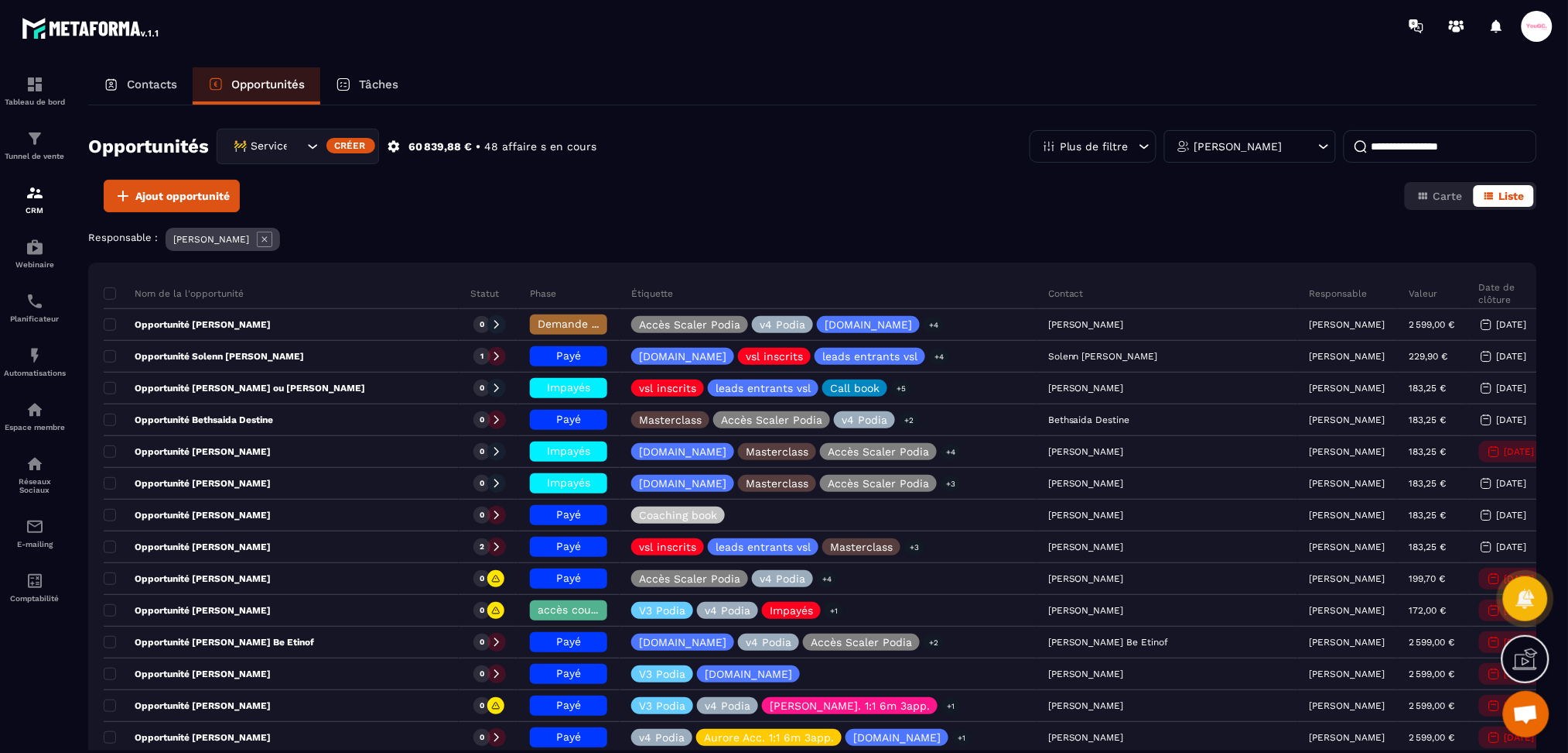
click at [363, 84] on p "Tâches" at bounding box center [379, 85] width 40 height 14
